Goal: Task Accomplishment & Management: Manage account settings

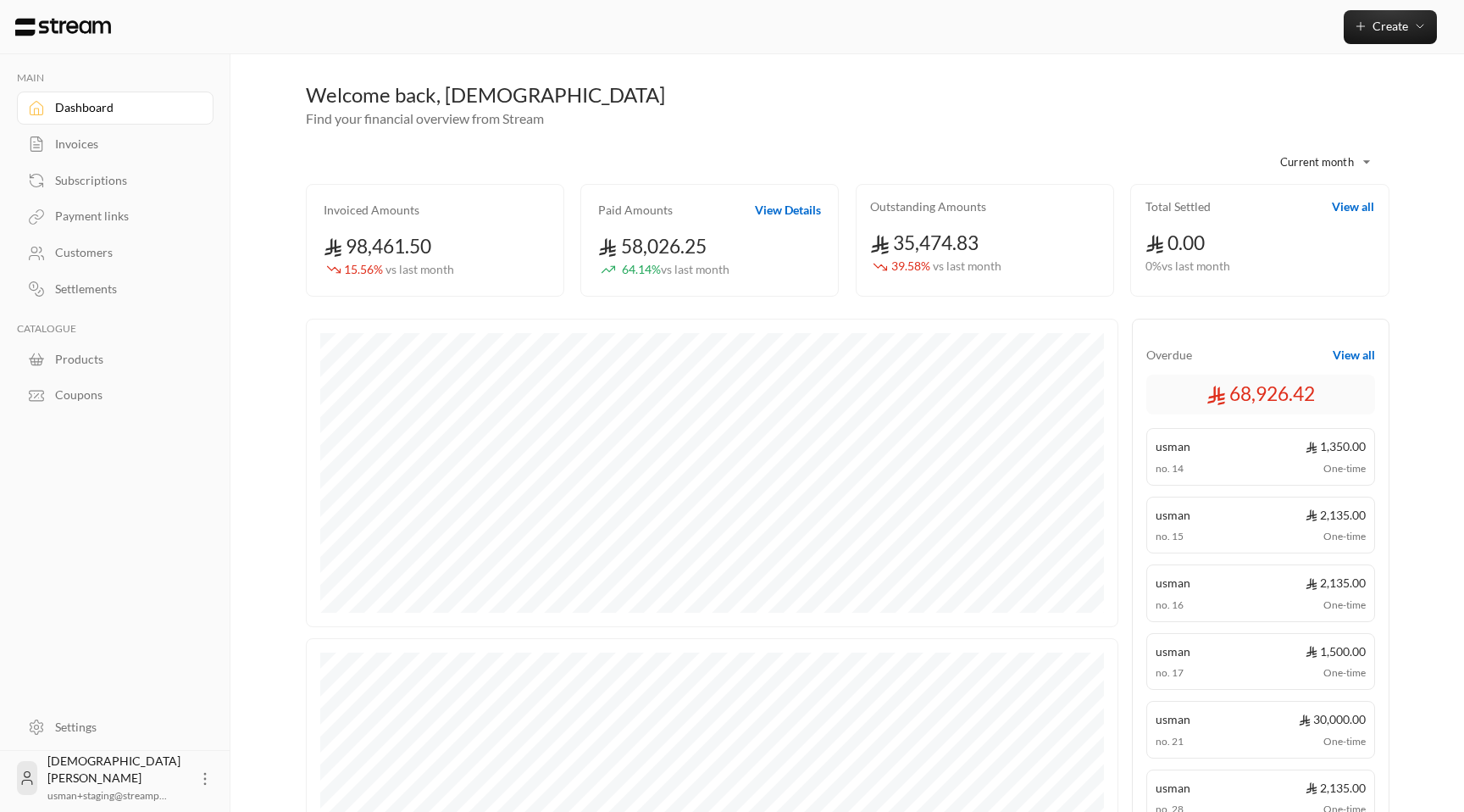
click at [100, 726] on div "Settings" at bounding box center [124, 727] width 137 height 17
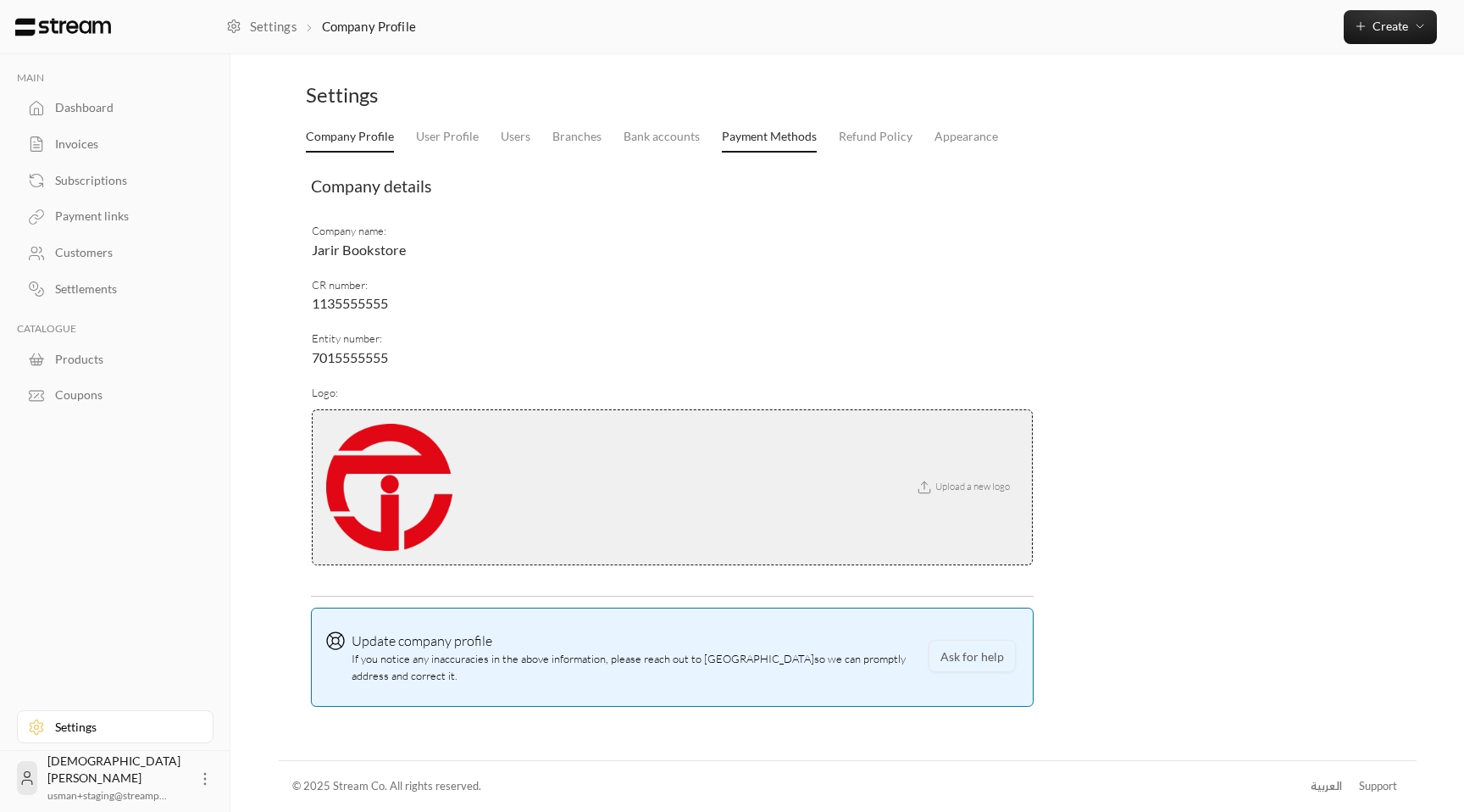
click at [754, 147] on link "Payment Methods" at bounding box center [770, 137] width 95 height 31
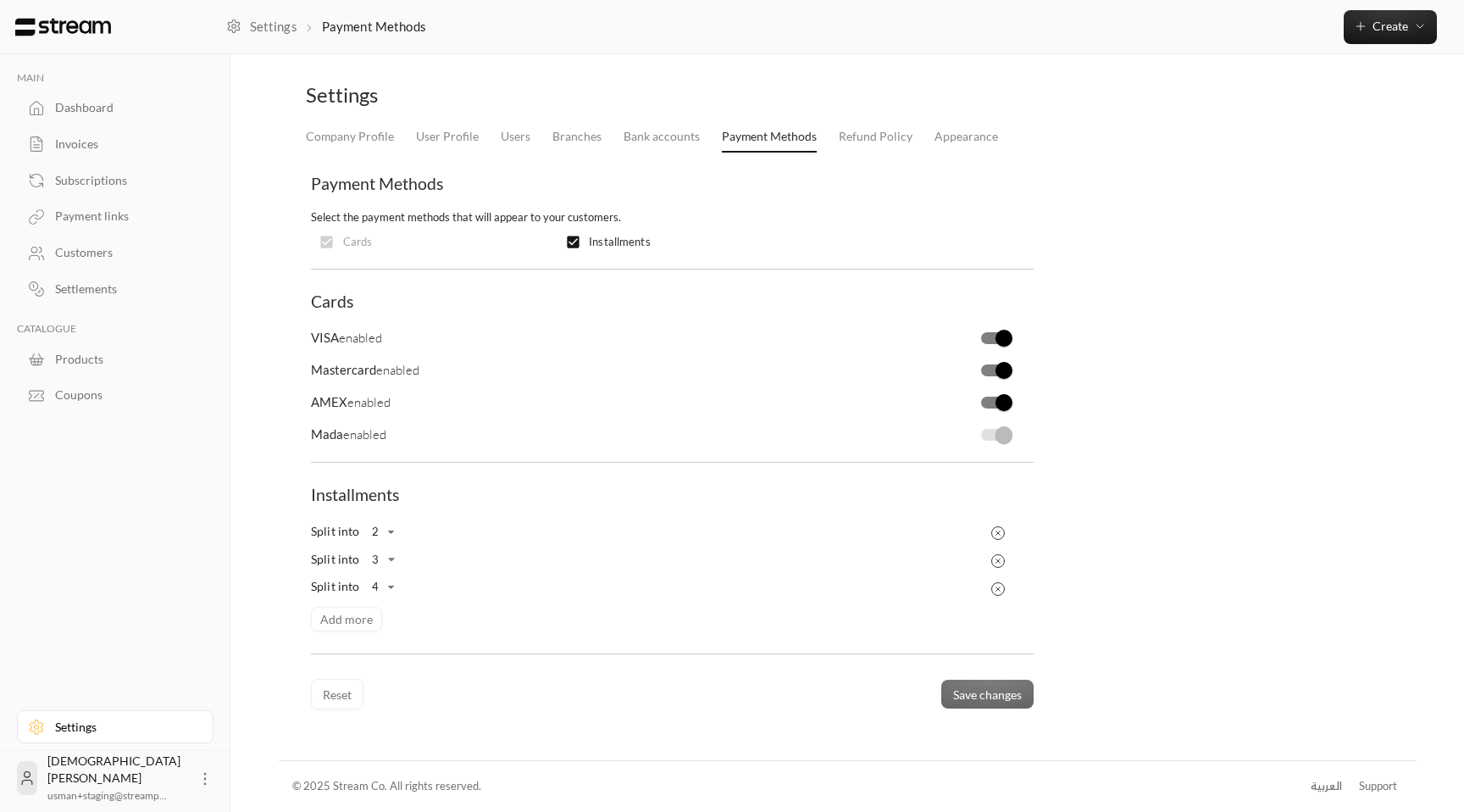
drag, startPoint x: 310, startPoint y: 530, endPoint x: 468, endPoint y: 612, distance: 178.0
click at [468, 612] on div "Split into 2 * ​ Split into 3 * ​ Split into 4 * ​ Add more" at bounding box center [672, 574] width 739 height 113
click at [356, 494] on span "Installments" at bounding box center [355, 494] width 88 height 19
click at [755, 700] on div "Reset Save changes" at bounding box center [671, 687] width 722 height 44
